Goal: Information Seeking & Learning: Learn about a topic

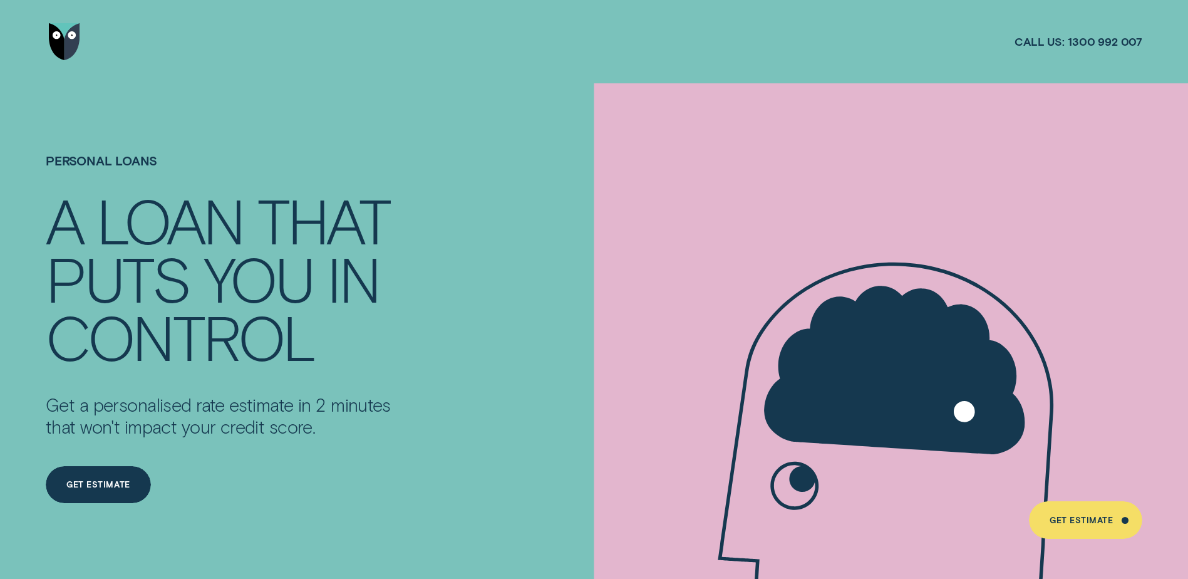
click at [69, 43] on img "Go to home page" at bounding box center [64, 42] width 31 height 38
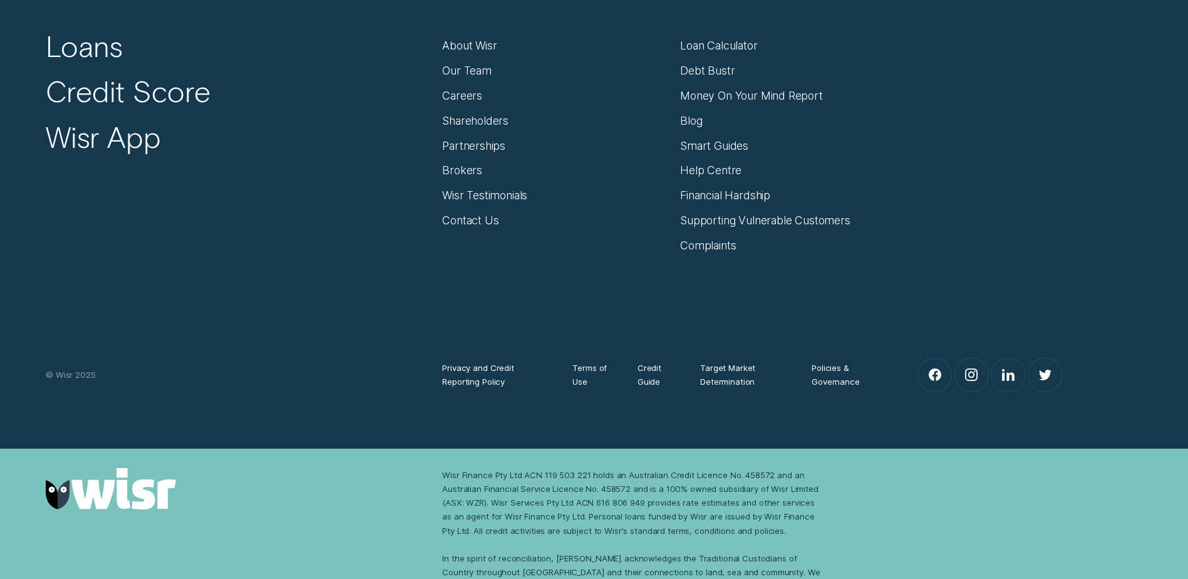
scroll to position [5422, 0]
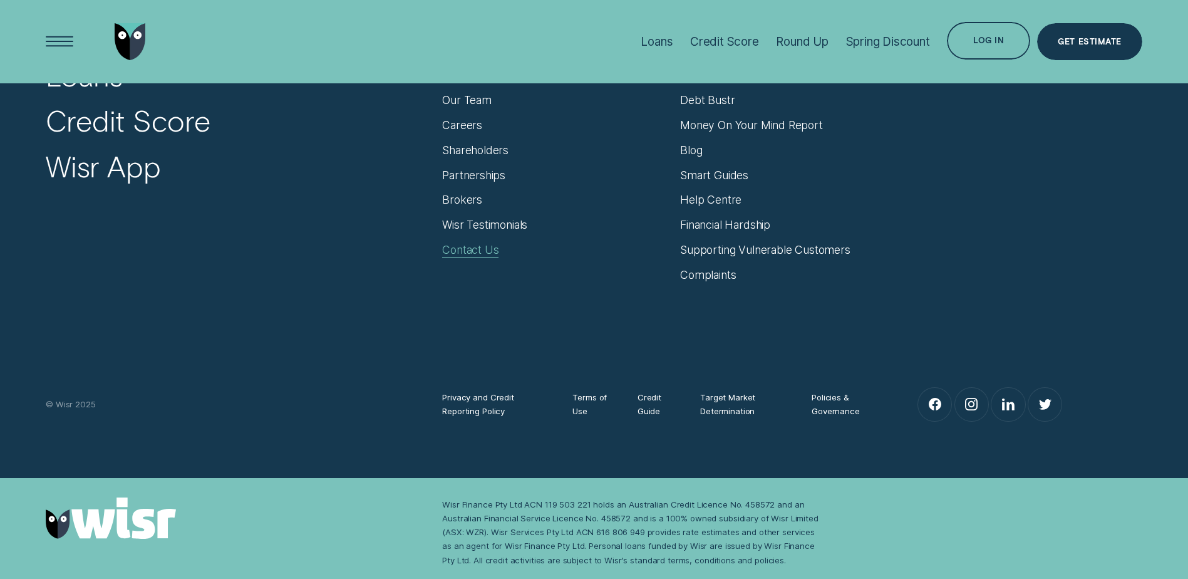
click at [467, 248] on div "Contact Us" at bounding box center [470, 250] width 56 height 14
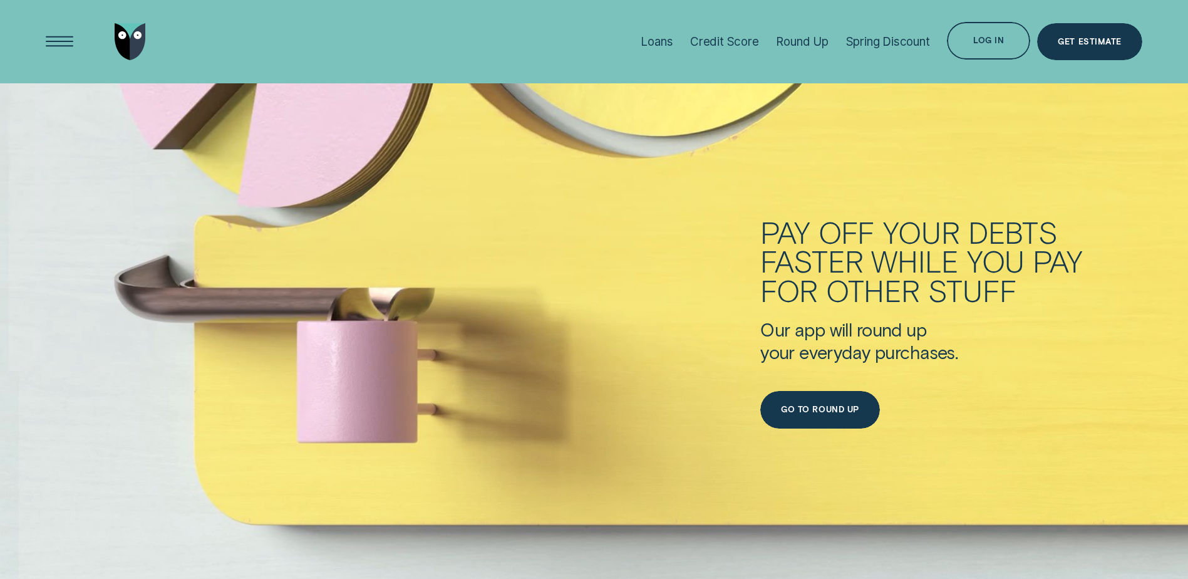
scroll to position [3793, 0]
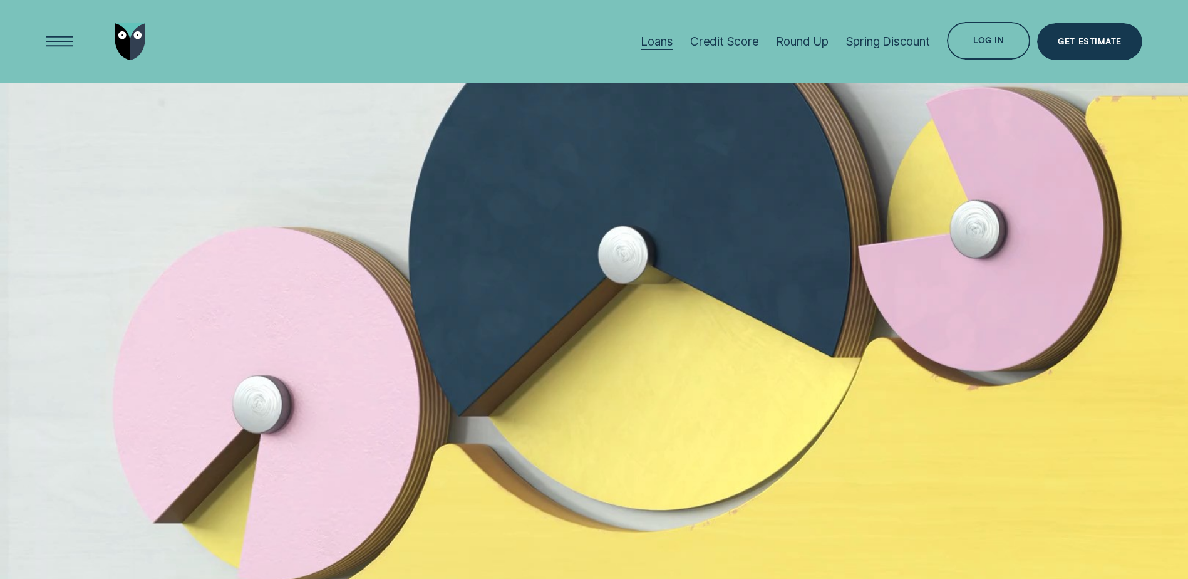
click at [655, 40] on div "Loans" at bounding box center [657, 41] width 32 height 14
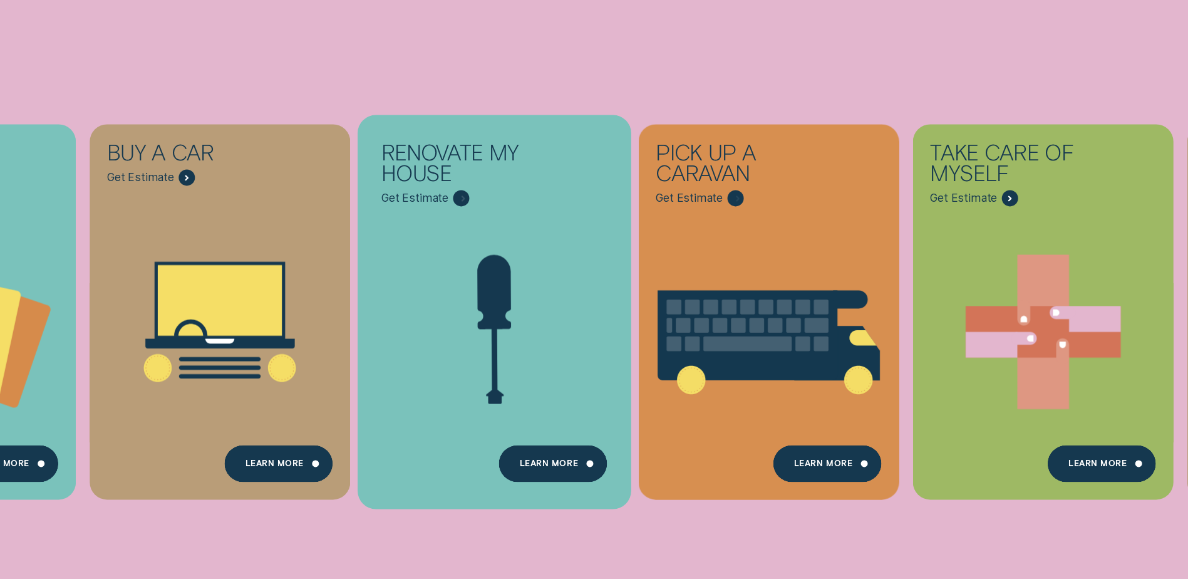
scroll to position [313, 0]
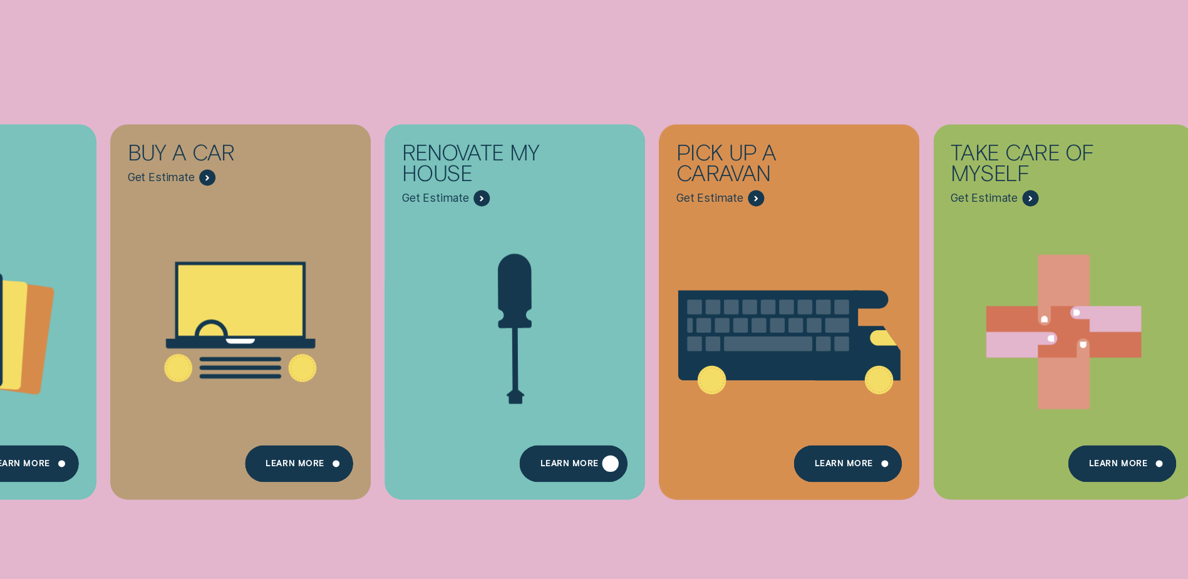
click at [558, 462] on div "Learn more" at bounding box center [570, 466] width 58 height 8
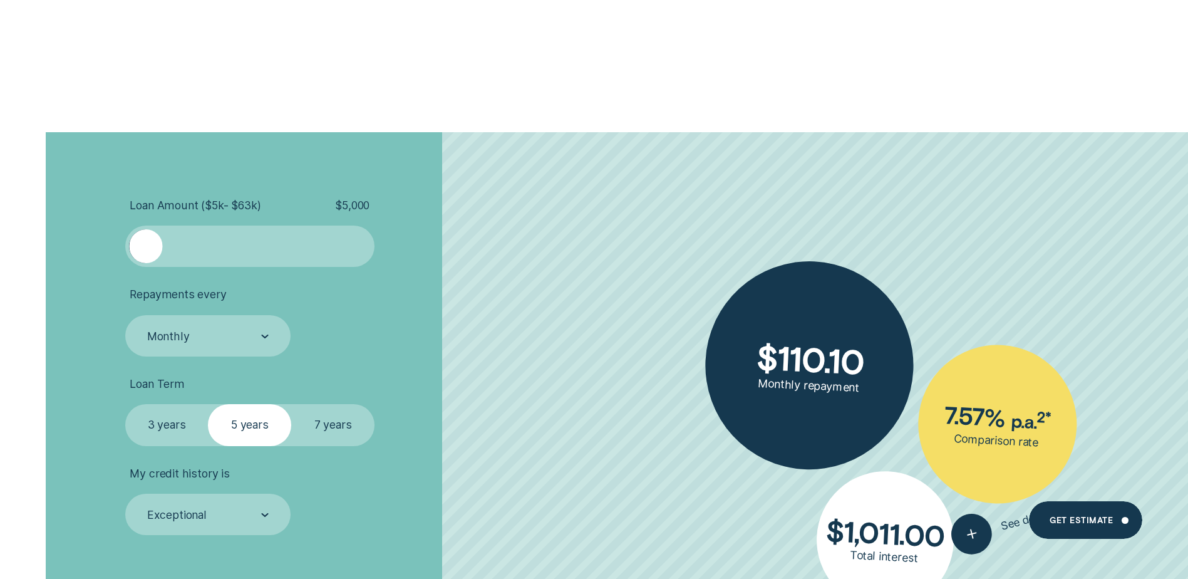
scroll to position [1817, 0]
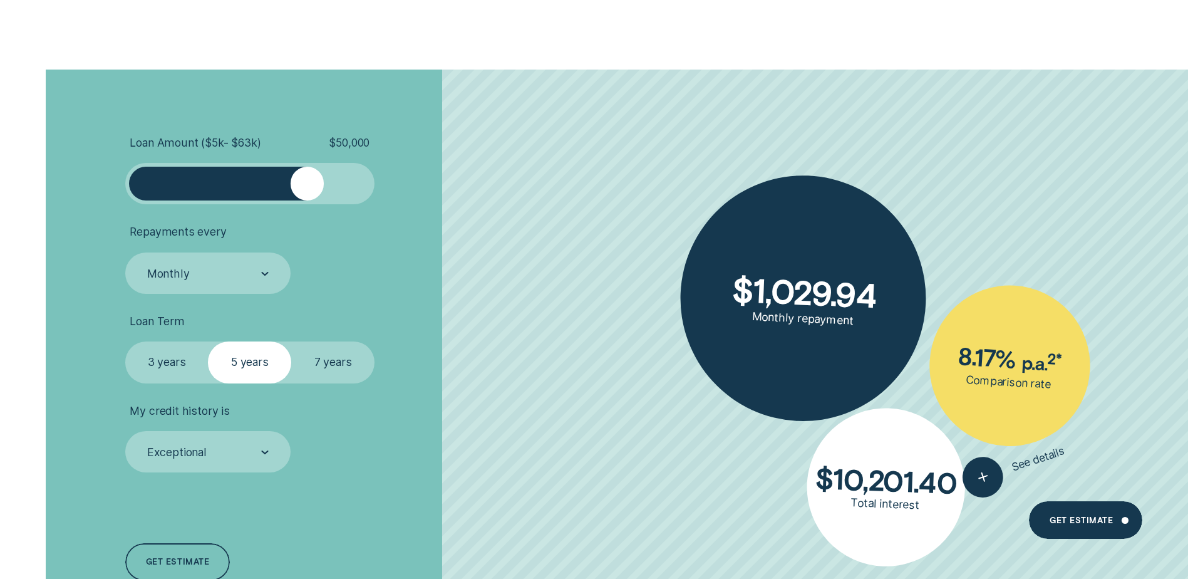
drag, startPoint x: 156, startPoint y: 188, endPoint x: 308, endPoint y: 182, distance: 152.4
click at [308, 182] on div at bounding box center [307, 183] width 33 height 33
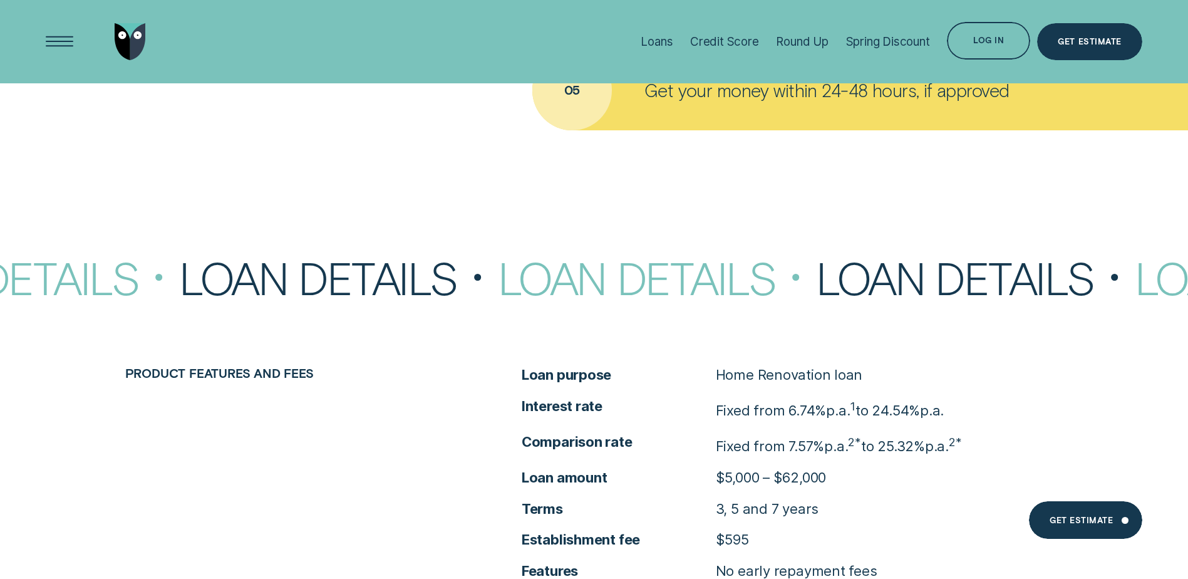
scroll to position [3634, 0]
